Goal: Entertainment & Leisure: Consume media (video, audio)

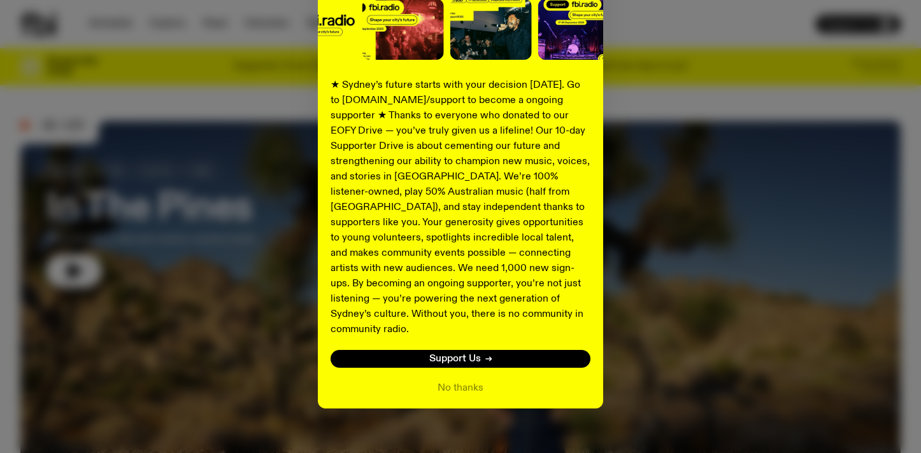
scroll to position [173, 0]
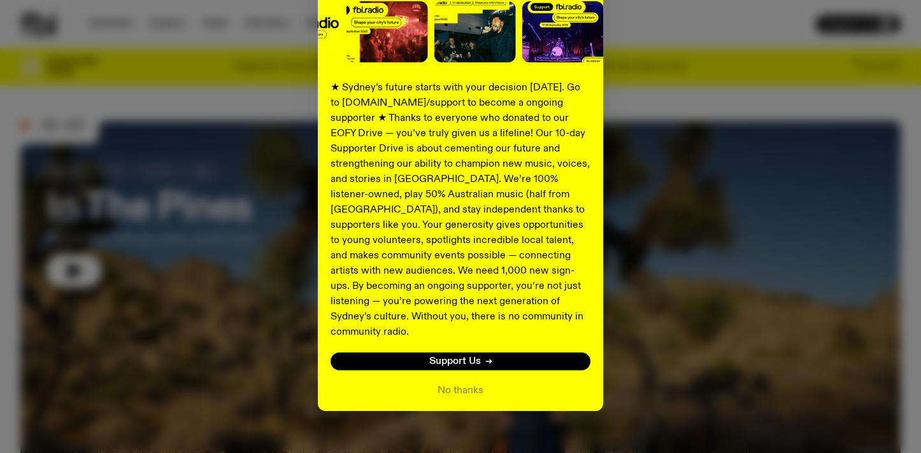
click at [647, 222] on div "Shaping the future of our city’s music, arts, and culture - with the help of YO…" at bounding box center [460, 149] width 880 height 523
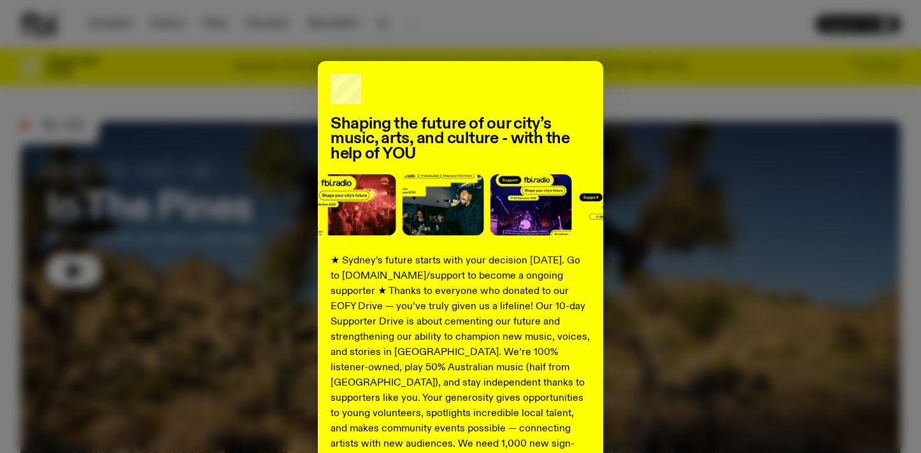
scroll to position [176, 0]
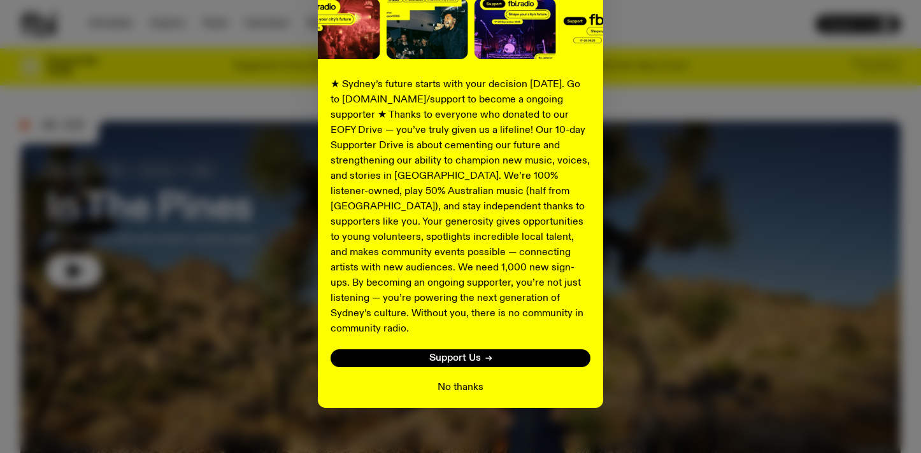
click at [448, 380] on button "No thanks" at bounding box center [460, 387] width 46 height 15
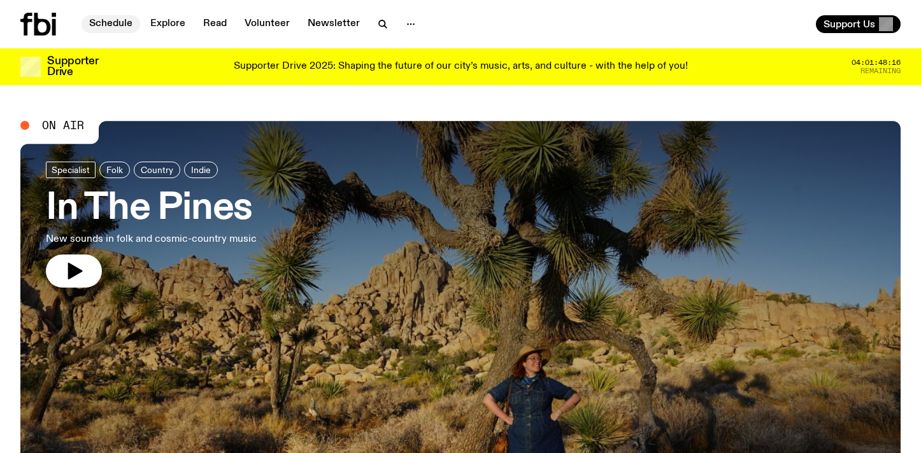
click at [108, 17] on link "Schedule" at bounding box center [110, 24] width 59 height 18
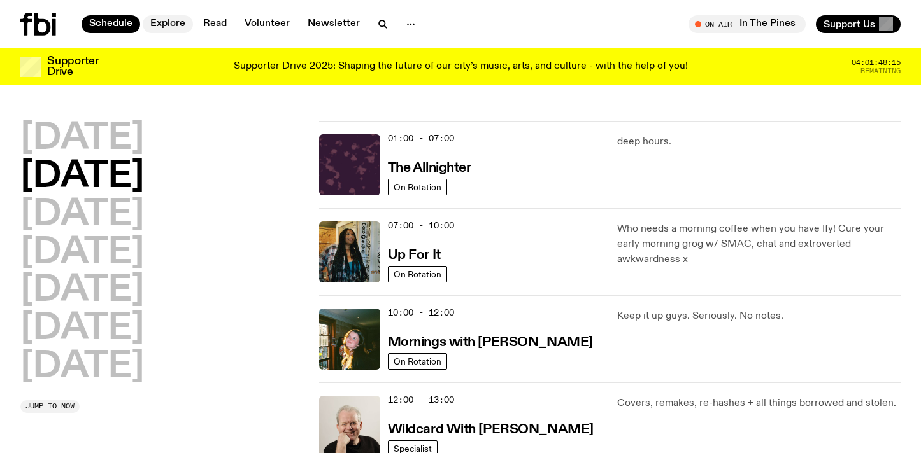
click at [162, 23] on link "Explore" at bounding box center [168, 24] width 50 height 18
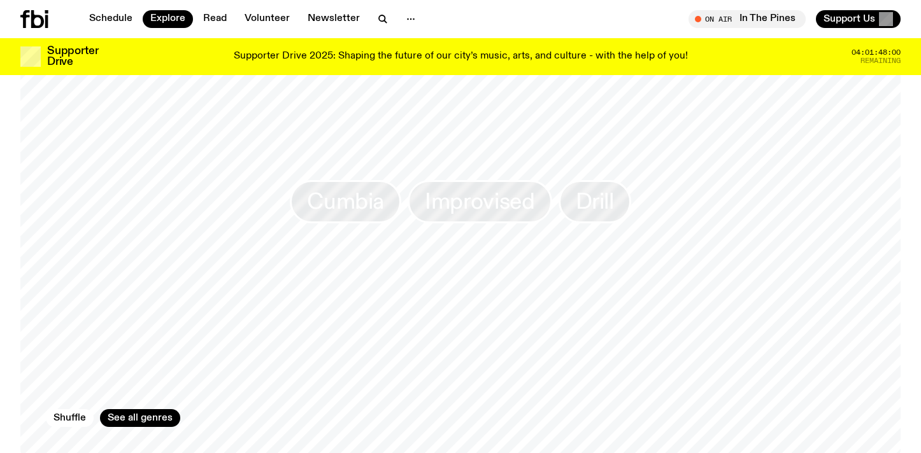
scroll to position [1959, 0]
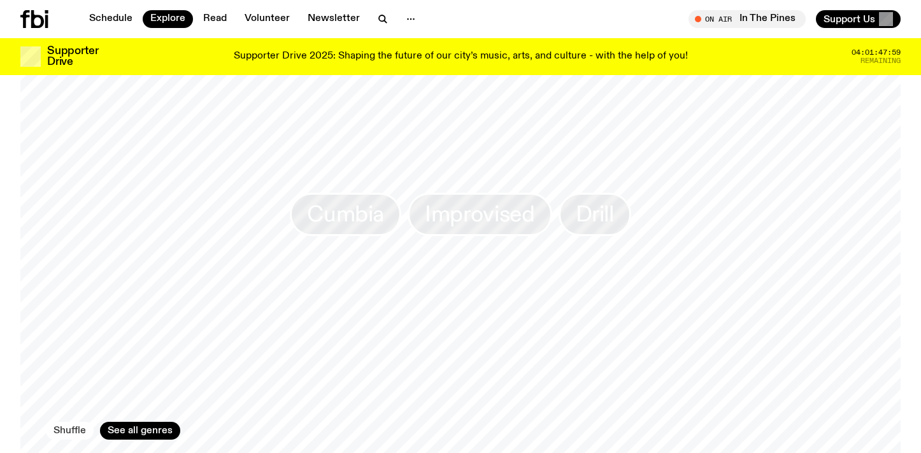
click at [66, 422] on button "Shuffle" at bounding box center [70, 431] width 48 height 18
click at [67, 422] on button "Shuffle" at bounding box center [70, 431] width 48 height 18
click at [68, 422] on button "Shuffle" at bounding box center [70, 431] width 48 height 18
click at [69, 422] on button "Shuffle" at bounding box center [70, 431] width 48 height 18
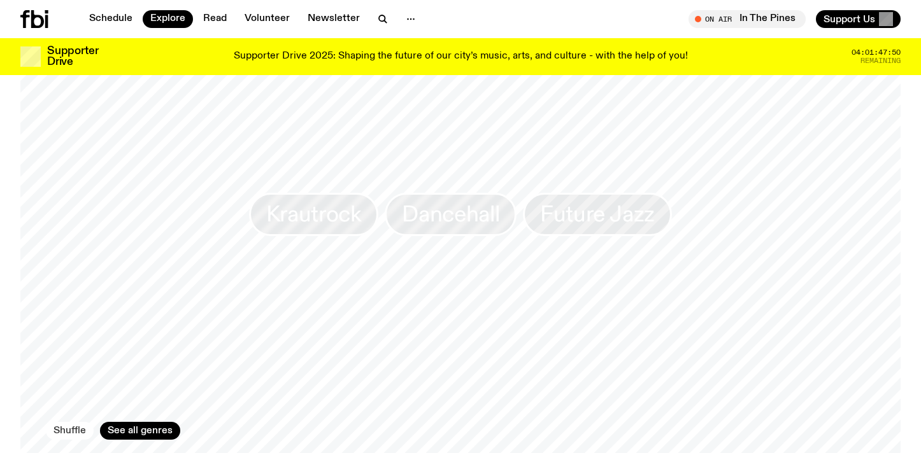
click at [69, 422] on button "Shuffle" at bounding box center [70, 431] width 48 height 18
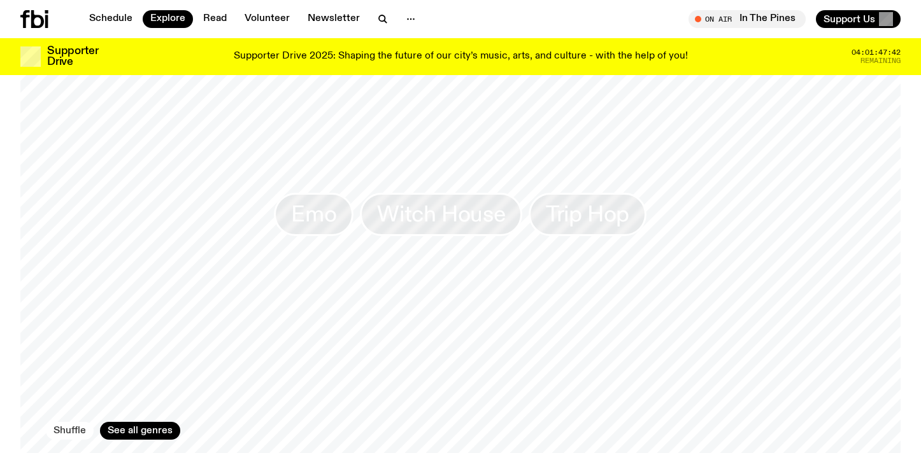
click at [69, 422] on button "Shuffle" at bounding box center [70, 431] width 48 height 18
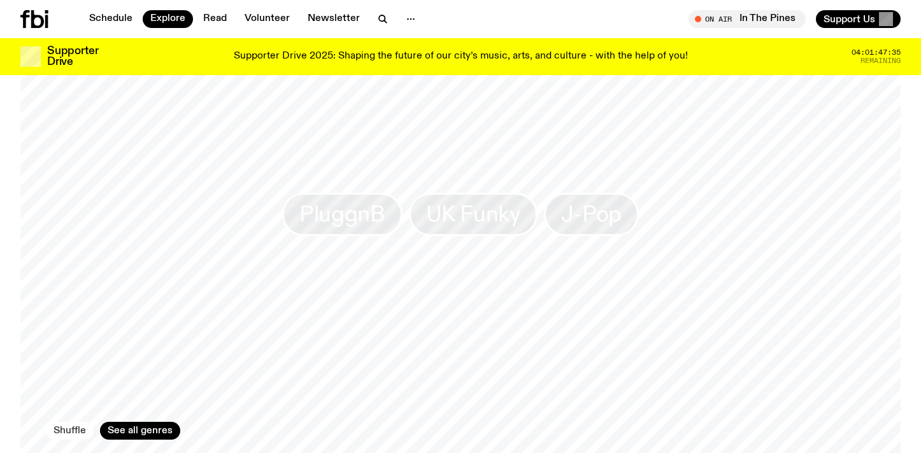
click at [71, 422] on button "Shuffle" at bounding box center [70, 431] width 48 height 18
click at [371, 202] on span "Deep House" at bounding box center [349, 214] width 122 height 25
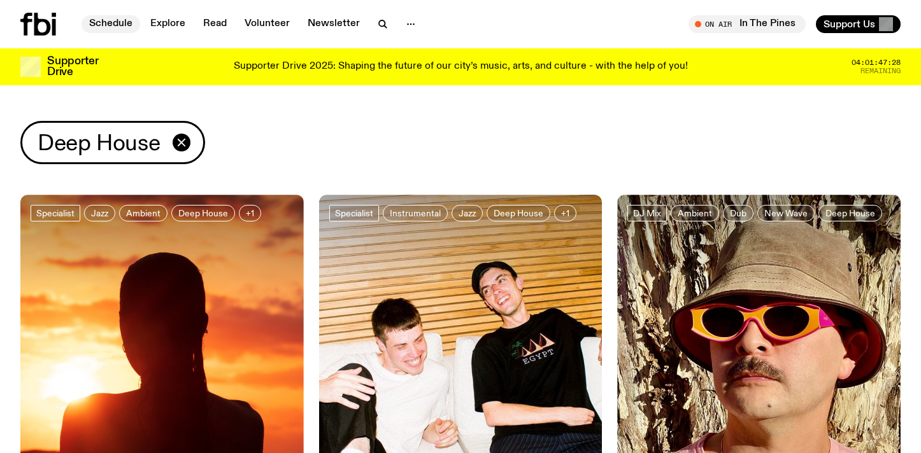
click at [104, 22] on link "Schedule" at bounding box center [110, 24] width 59 height 18
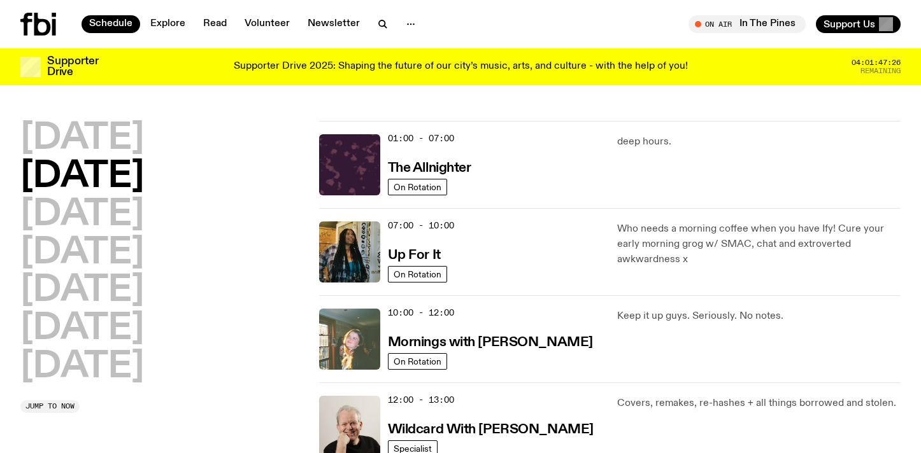
click at [374, 337] on img at bounding box center [349, 339] width 61 height 61
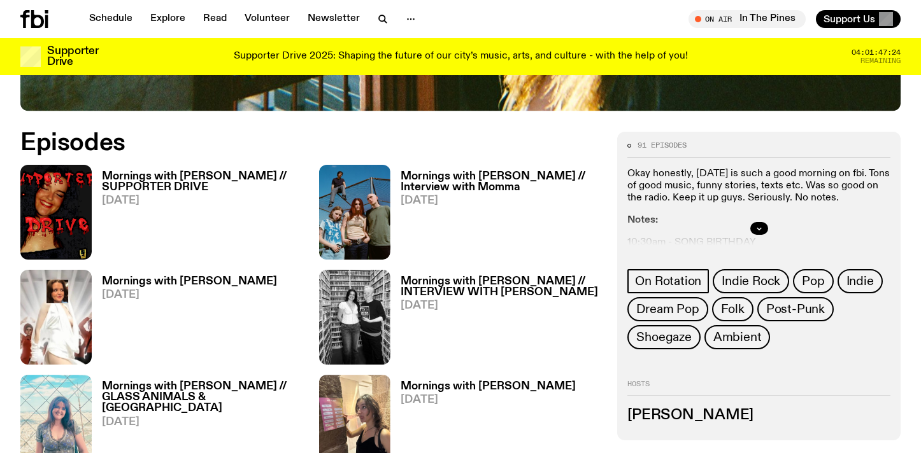
scroll to position [602, 0]
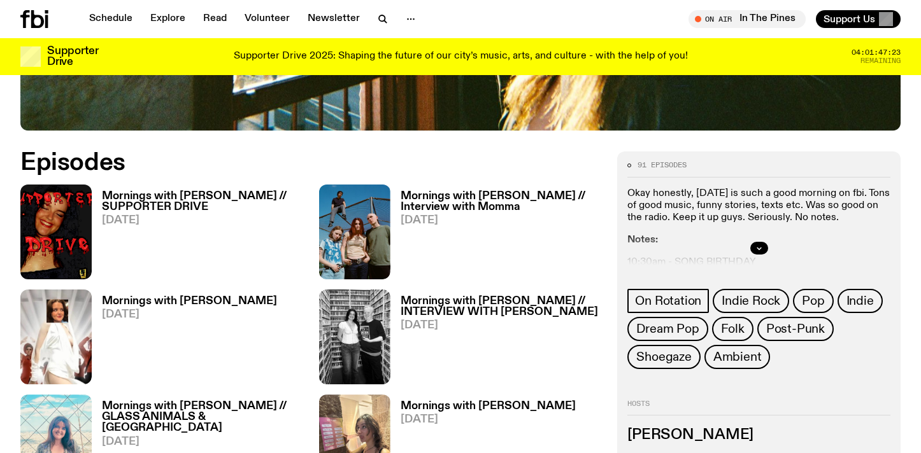
click at [234, 209] on link "Mornings with [PERSON_NAME] // SUPPORTER DRIVE [DATE]" at bounding box center [198, 235] width 212 height 88
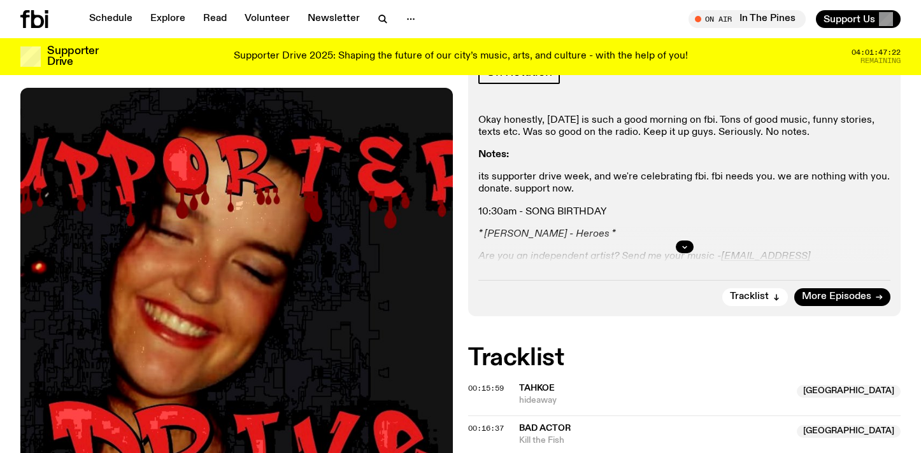
scroll to position [333, 0]
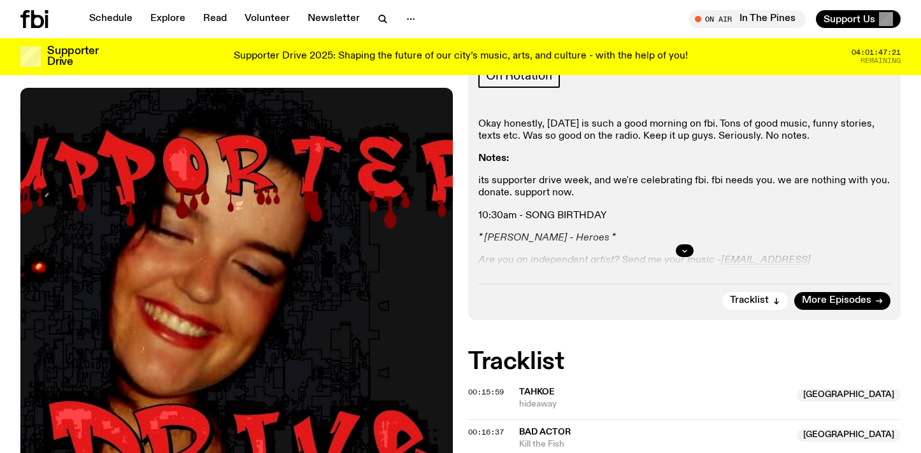
click at [611, 230] on div at bounding box center [684, 250] width 412 height 41
click at [676, 244] on button "button" at bounding box center [684, 250] width 18 height 13
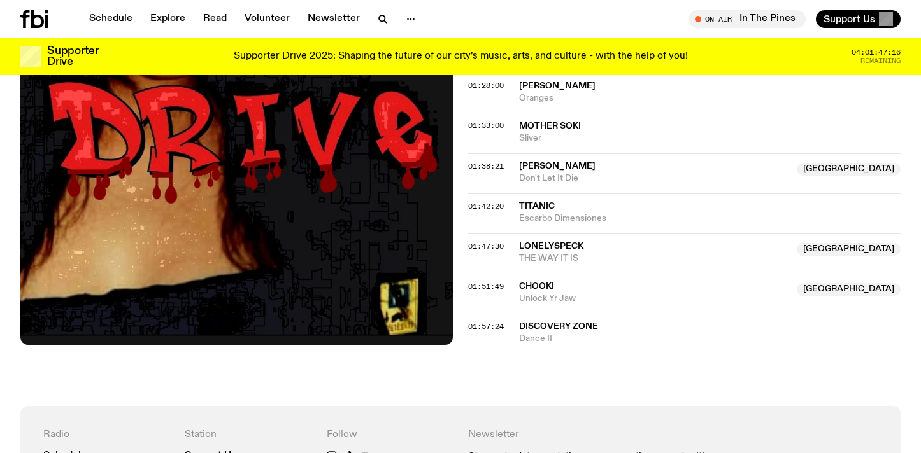
scroll to position [1360, 0]
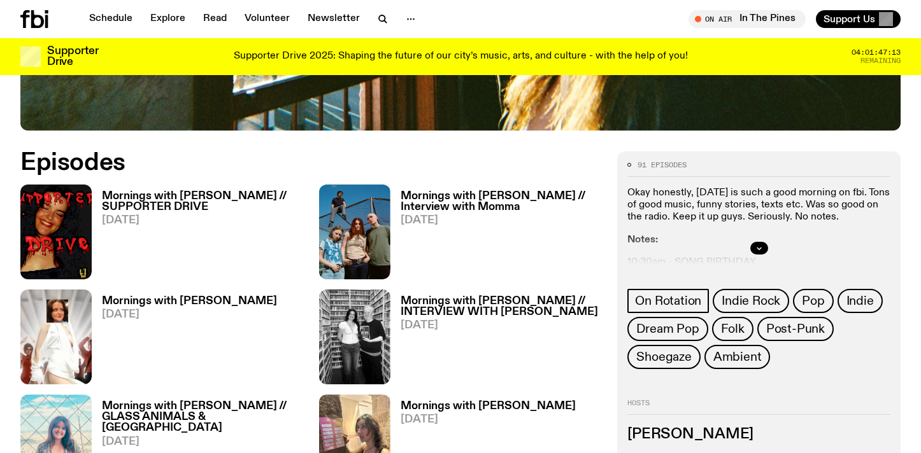
scroll to position [604, 0]
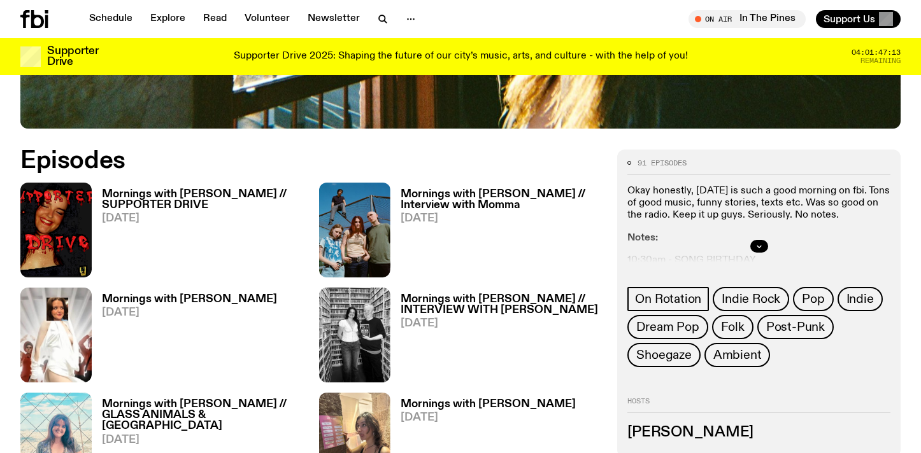
click at [164, 307] on span "[DATE]" at bounding box center [189, 312] width 175 height 11
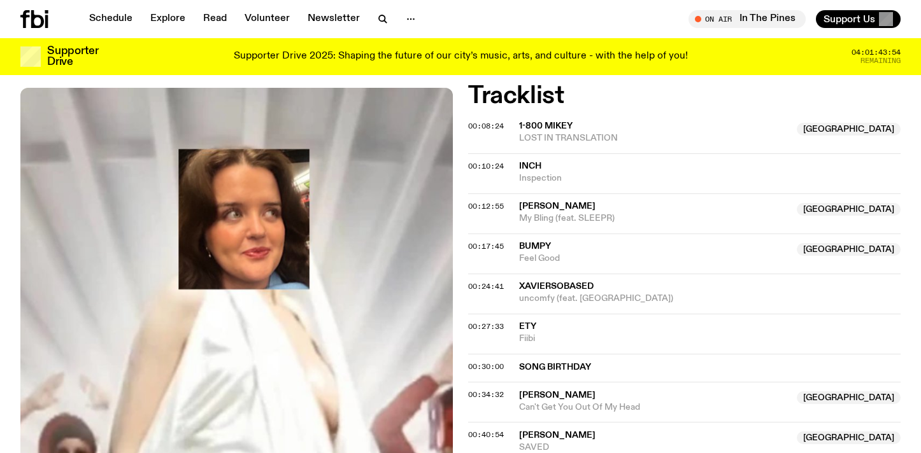
scroll to position [486, 0]
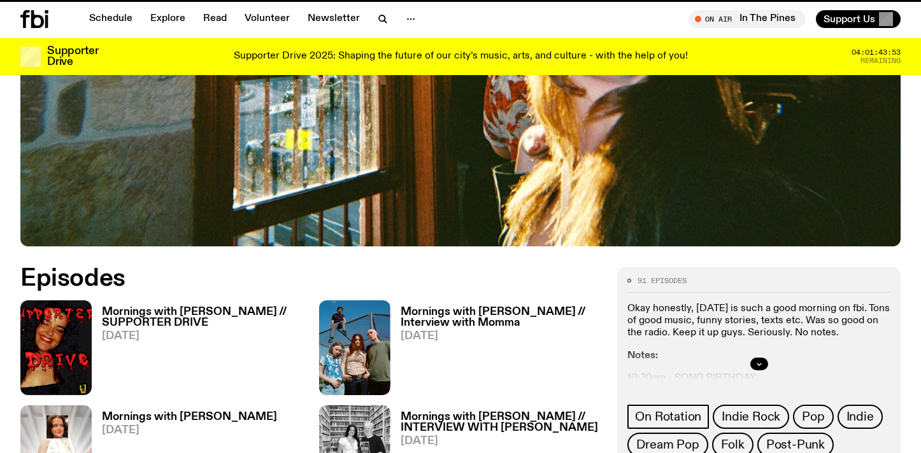
scroll to position [604, 0]
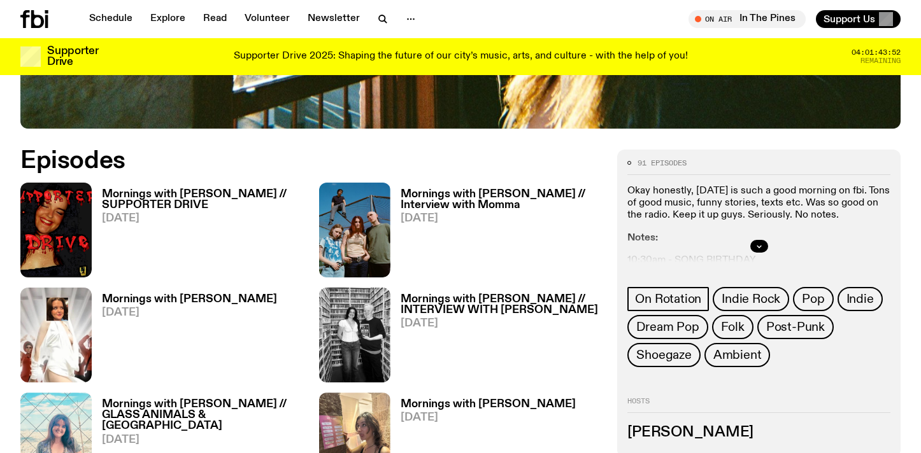
click at [158, 197] on link "Mornings with [PERSON_NAME] // SUPPORTER DRIVE [DATE]" at bounding box center [198, 233] width 212 height 88
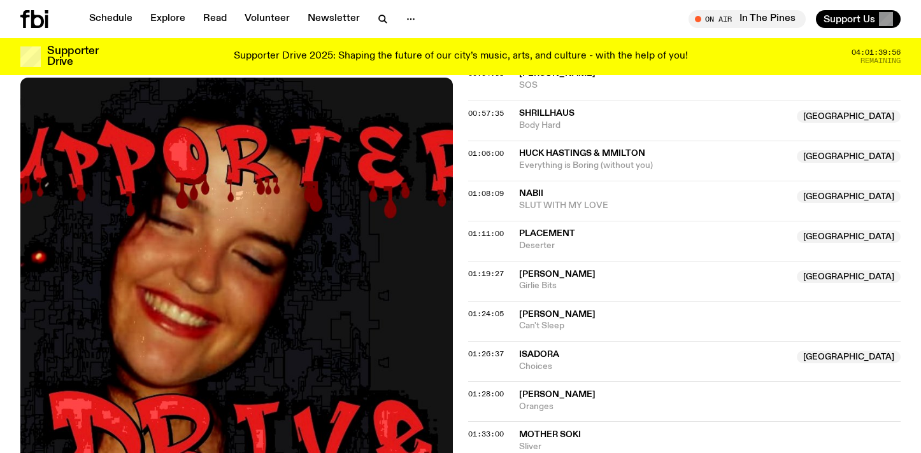
scroll to position [1048, 0]
